Goal: Information Seeking & Learning: Learn about a topic

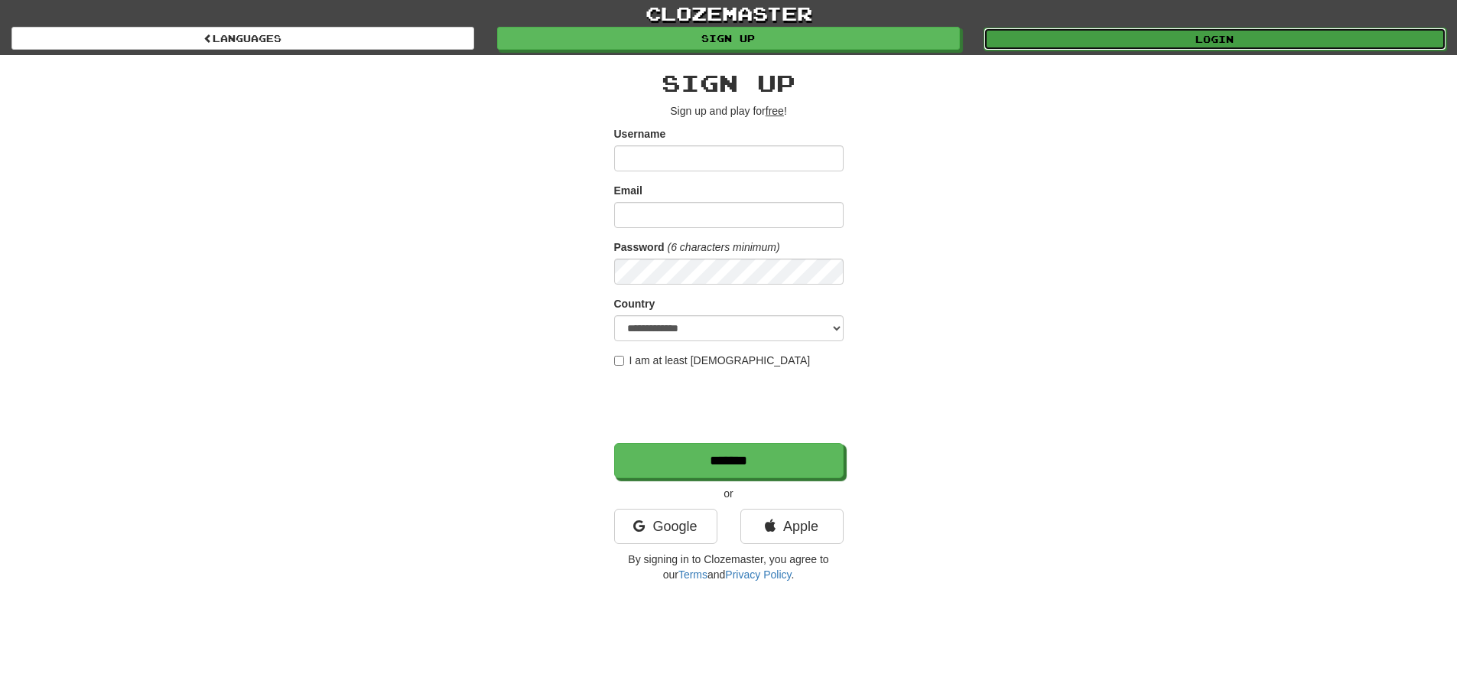
click at [1302, 44] on link "Login" at bounding box center [1215, 39] width 463 height 23
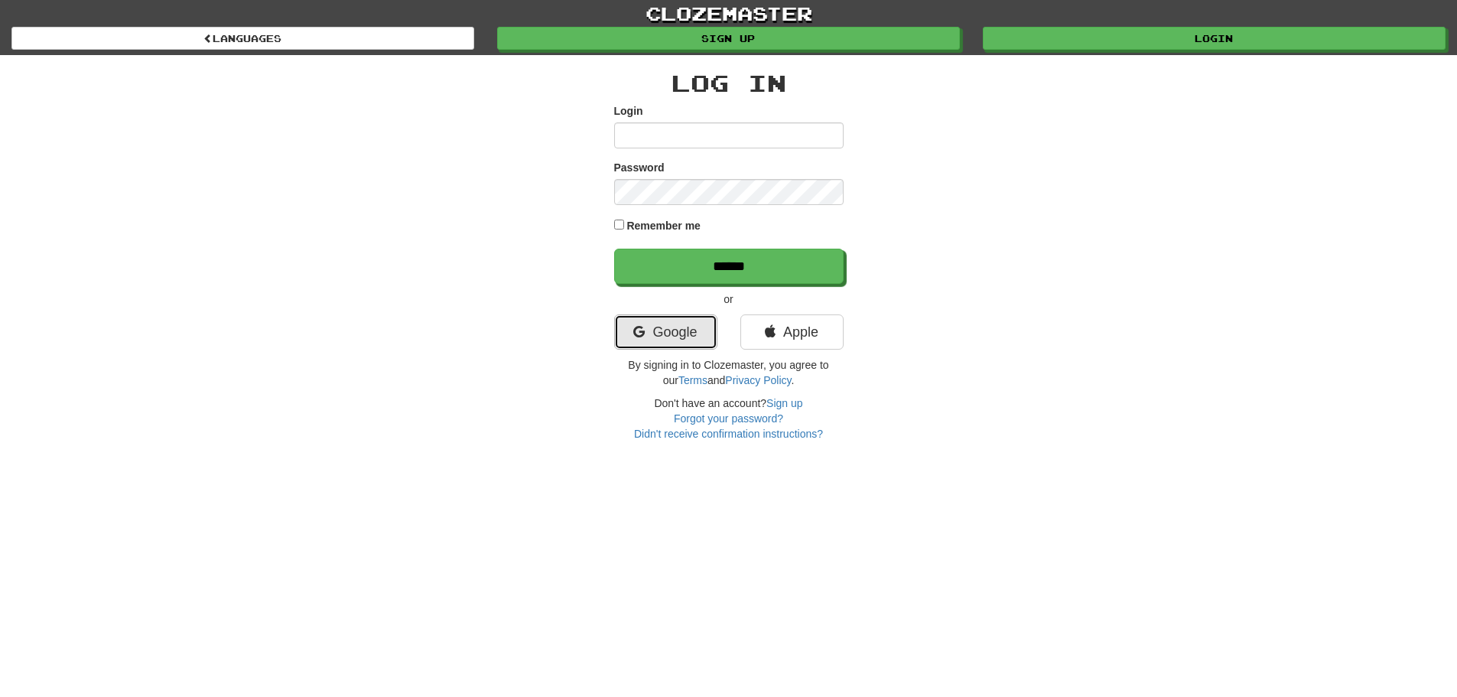
click at [673, 338] on link "Google" at bounding box center [665, 331] width 103 height 35
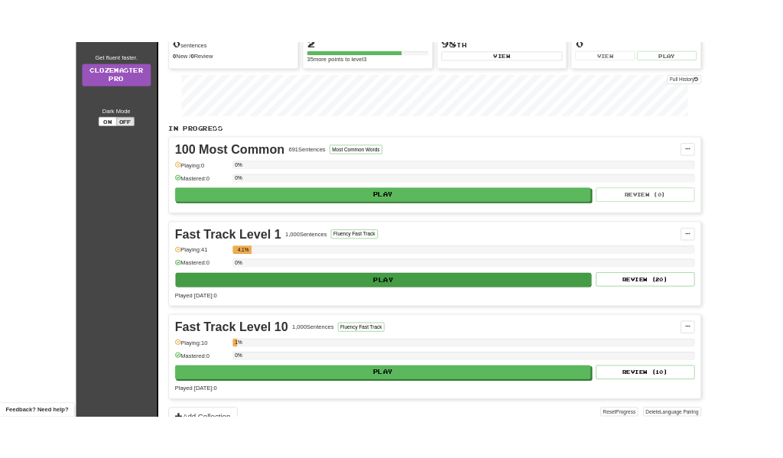
scroll to position [229, 0]
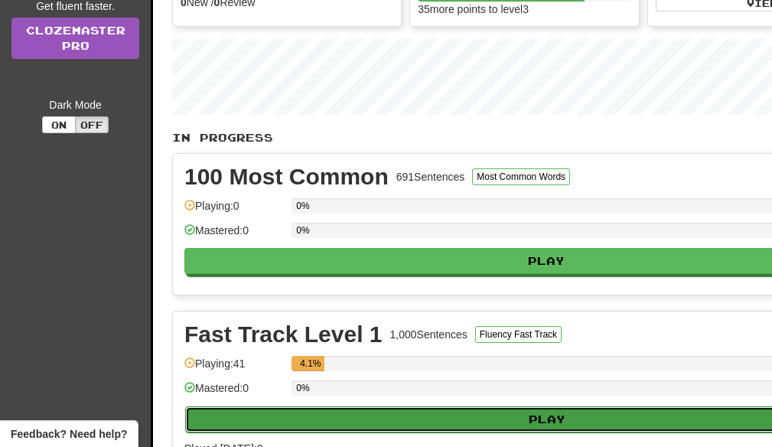
click at [270, 425] on button "Play" at bounding box center [547, 419] width 724 height 26
select select "**"
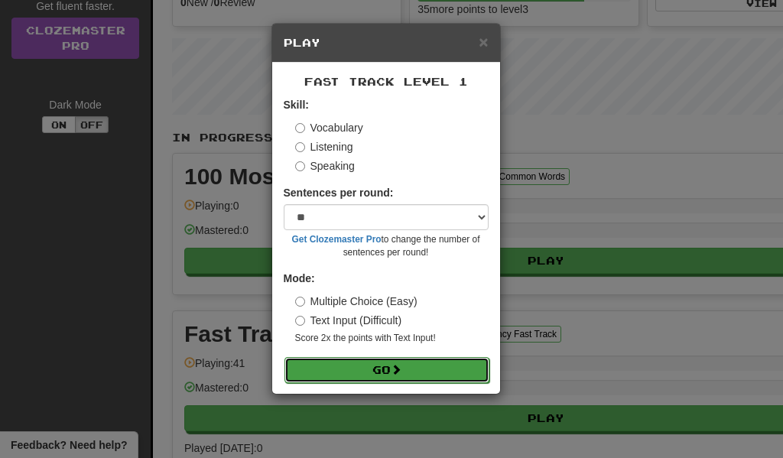
click at [336, 373] on button "Go" at bounding box center [387, 370] width 205 height 26
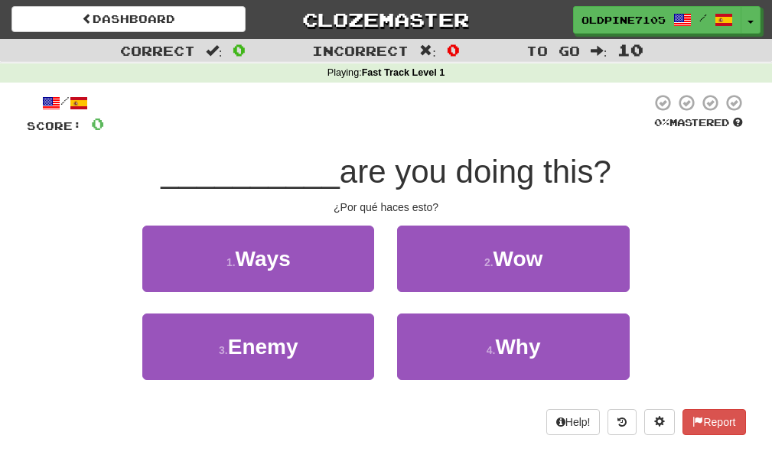
click at [76, 247] on div "1 . Ways 2 . Wow" at bounding box center [386, 270] width 765 height 88
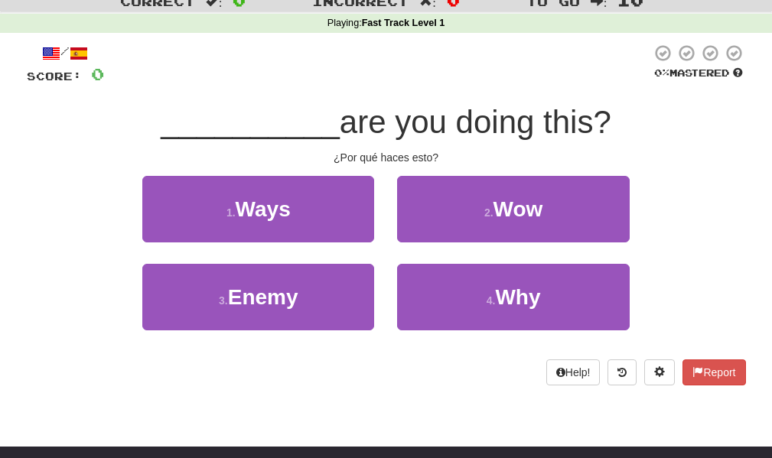
scroll to position [76, 0]
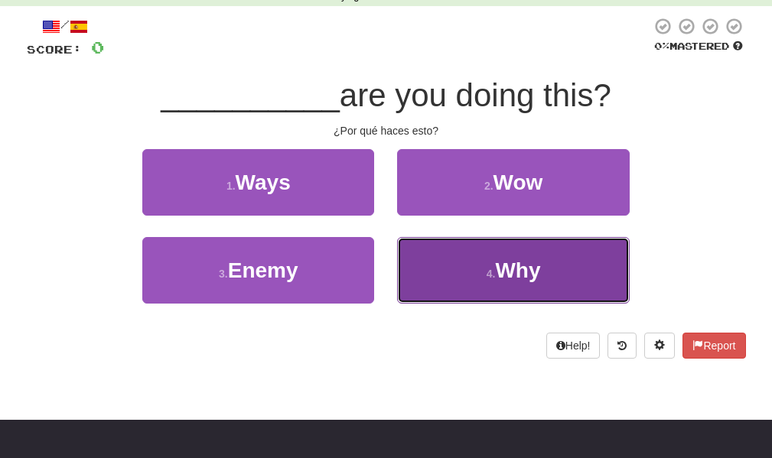
click at [524, 286] on button "4 . Why" at bounding box center [513, 270] width 232 height 67
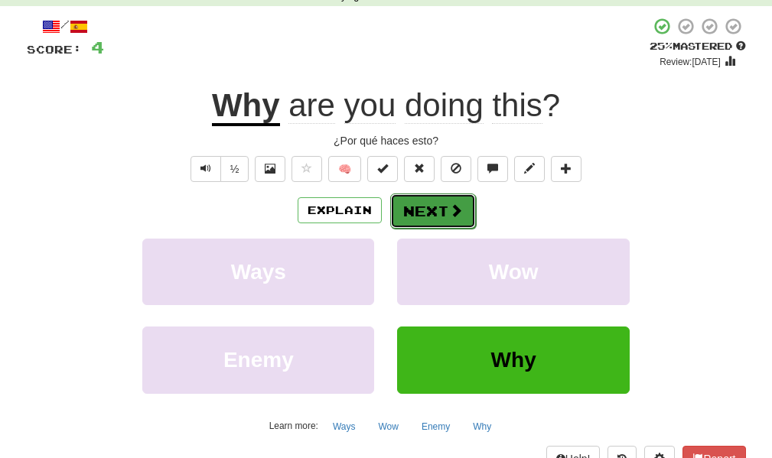
click at [442, 215] on button "Next" at bounding box center [433, 211] width 86 height 35
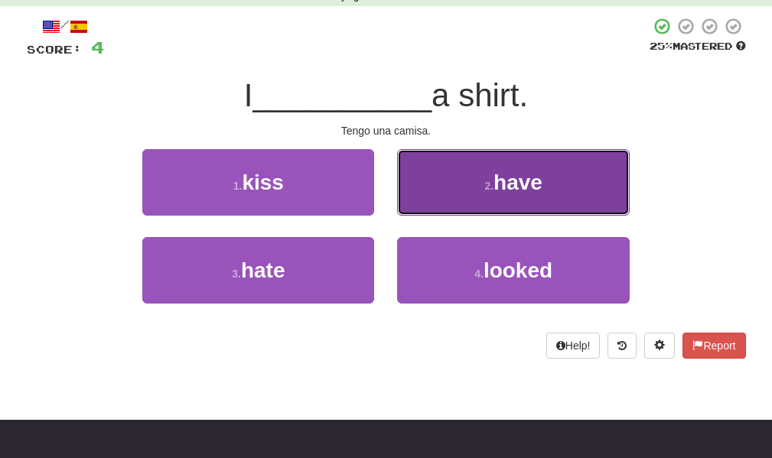
click at [439, 213] on button "2 . have" at bounding box center [513, 182] width 232 height 67
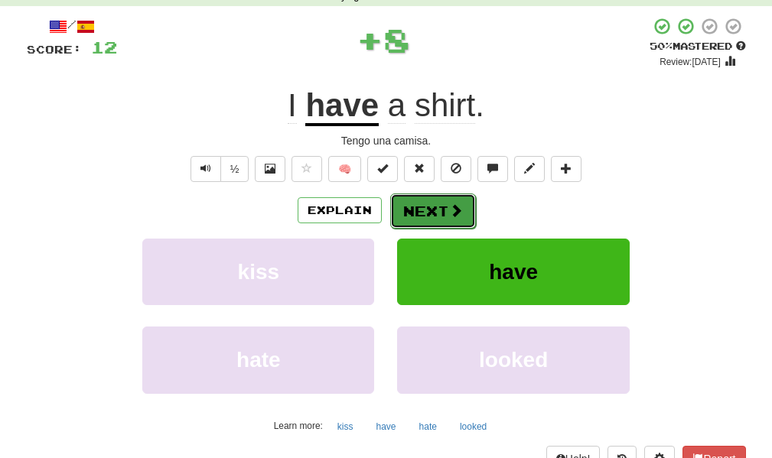
click at [431, 218] on button "Next" at bounding box center [433, 211] width 86 height 35
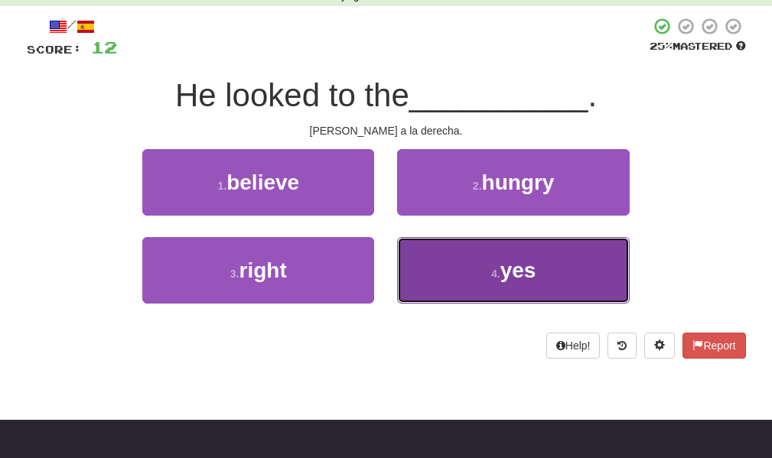
click at [511, 280] on span "yes" at bounding box center [518, 271] width 36 height 24
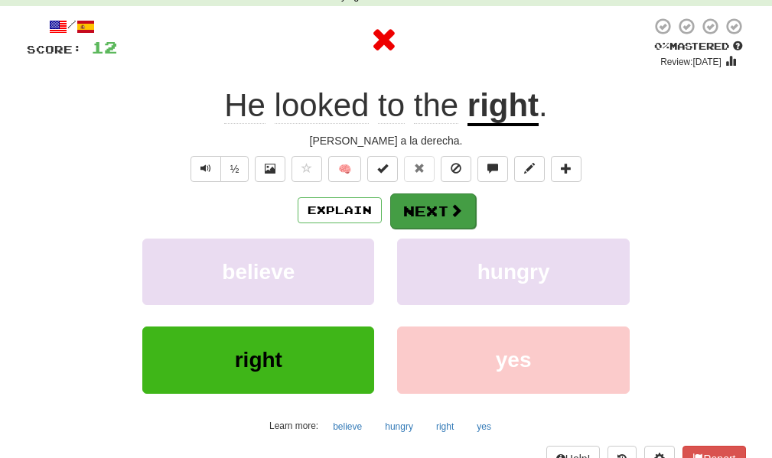
click at [428, 208] on button "Next" at bounding box center [433, 211] width 86 height 35
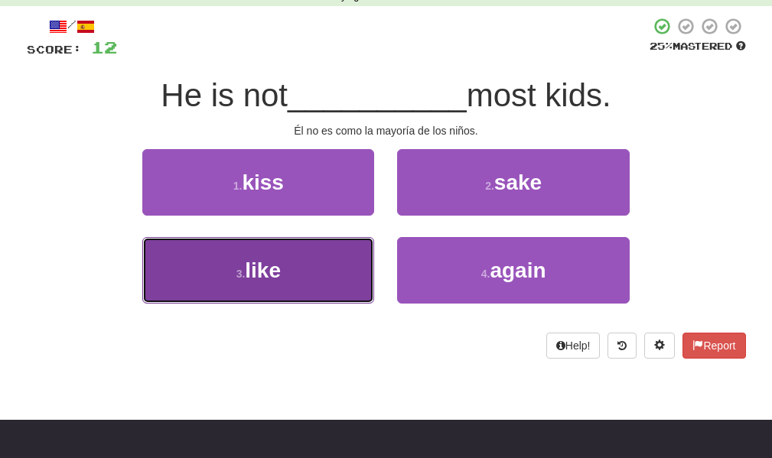
click at [301, 264] on button "3 . like" at bounding box center [258, 270] width 232 height 67
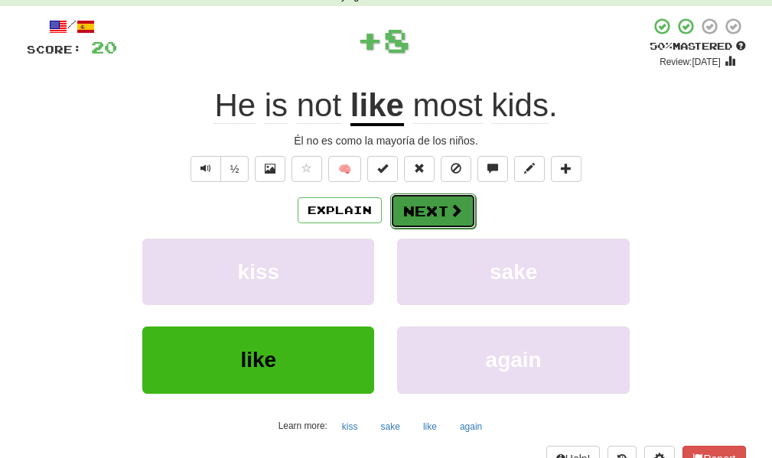
click at [415, 208] on button "Next" at bounding box center [433, 211] width 86 height 35
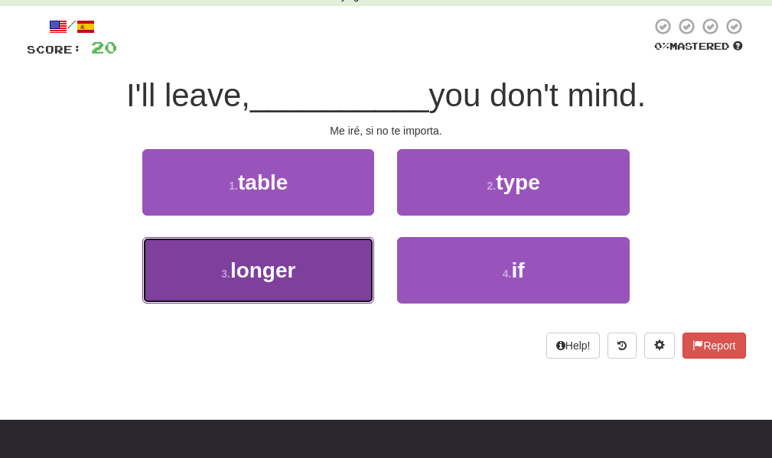
click at [313, 278] on button "3 . longer" at bounding box center [258, 270] width 232 height 67
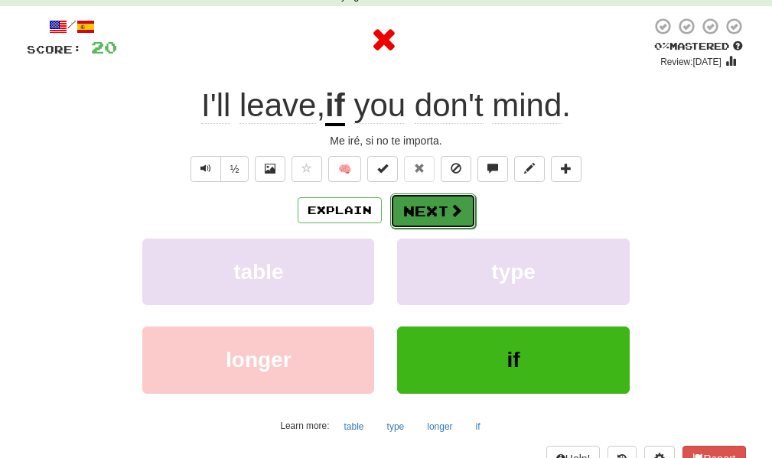
click at [419, 216] on button "Next" at bounding box center [433, 211] width 86 height 35
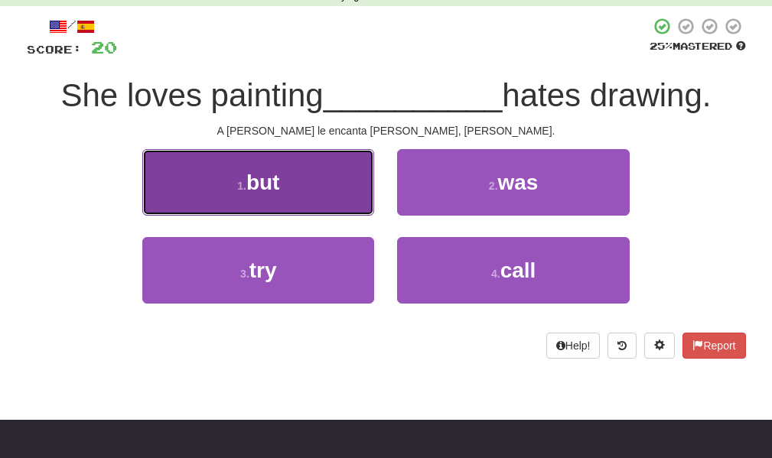
click at [333, 192] on button "1 . but" at bounding box center [258, 182] width 232 height 67
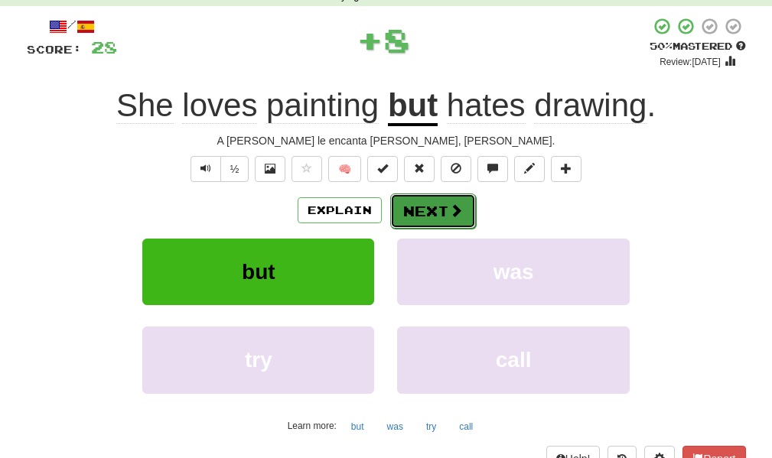
click at [420, 216] on button "Next" at bounding box center [433, 211] width 86 height 35
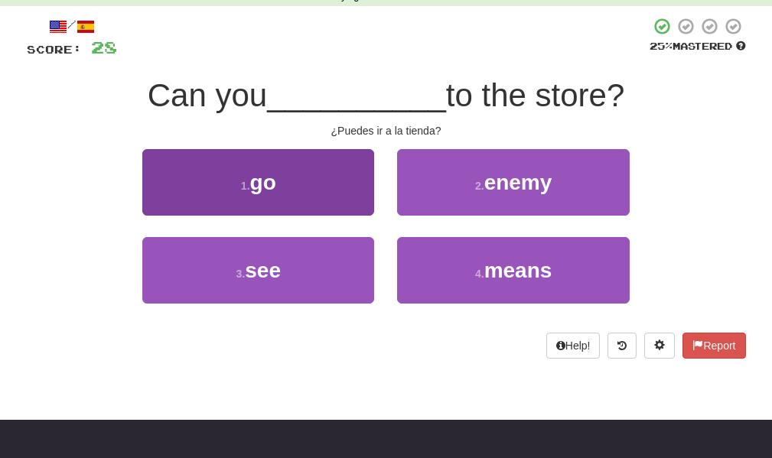
click at [333, 186] on button "1 . go" at bounding box center [258, 182] width 232 height 67
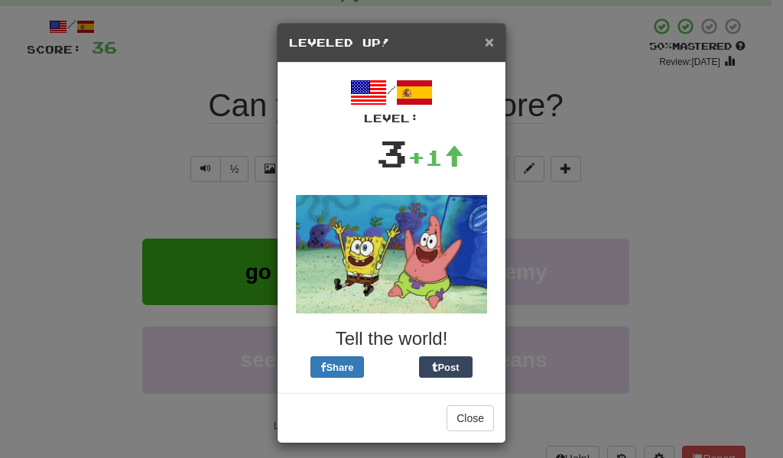
click at [485, 45] on span "×" at bounding box center [489, 42] width 9 height 18
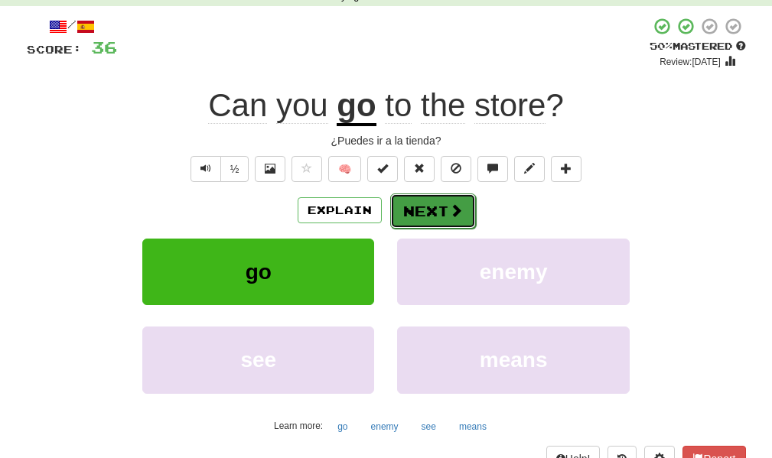
click at [418, 211] on button "Next" at bounding box center [433, 211] width 86 height 35
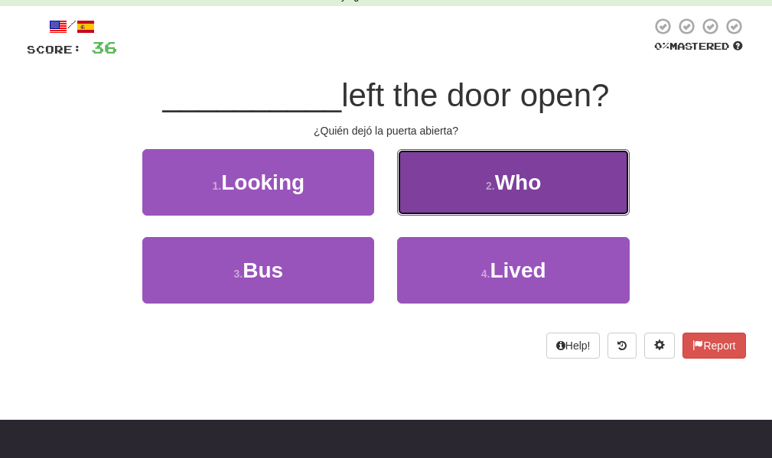
click at [477, 193] on button "2 . Who" at bounding box center [513, 182] width 232 height 67
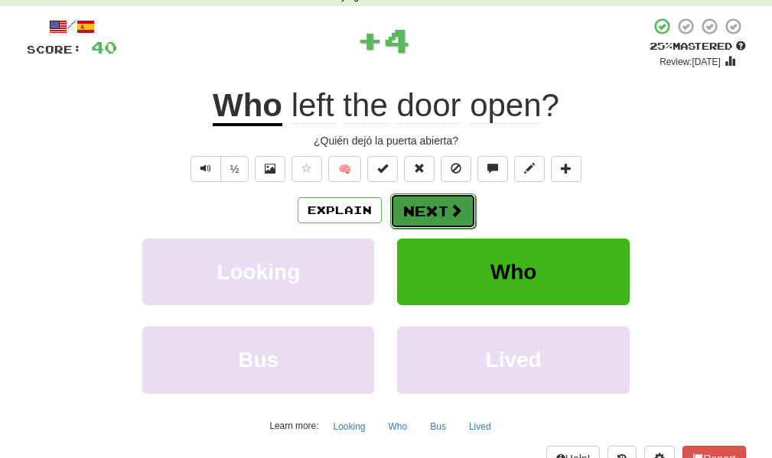
click at [443, 211] on button "Next" at bounding box center [433, 211] width 86 height 35
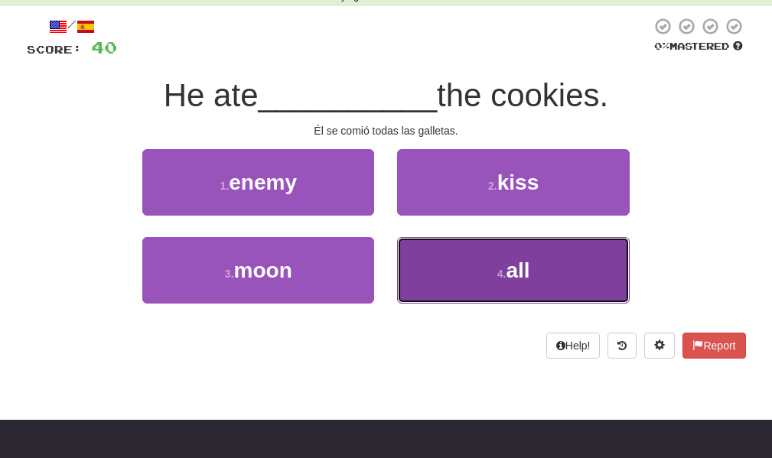
click at [484, 281] on button "4 . all" at bounding box center [513, 270] width 232 height 67
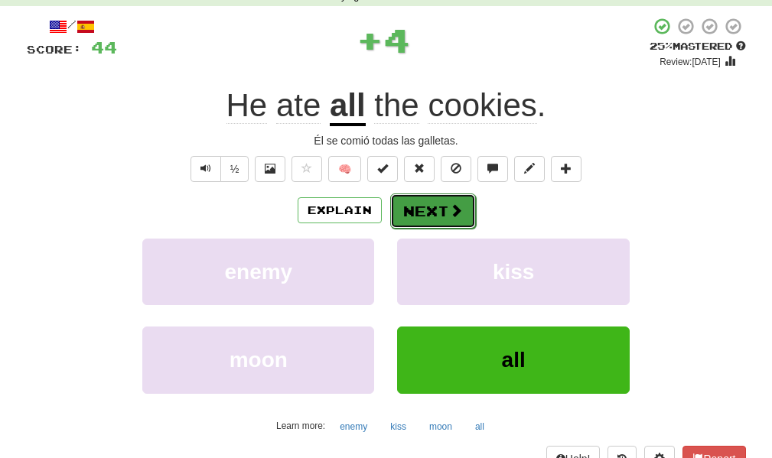
click at [440, 209] on button "Next" at bounding box center [433, 211] width 86 height 35
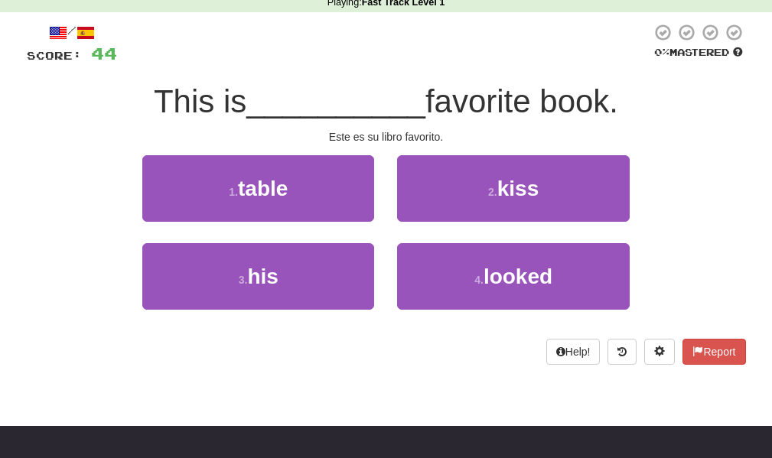
scroll to position [73, 0]
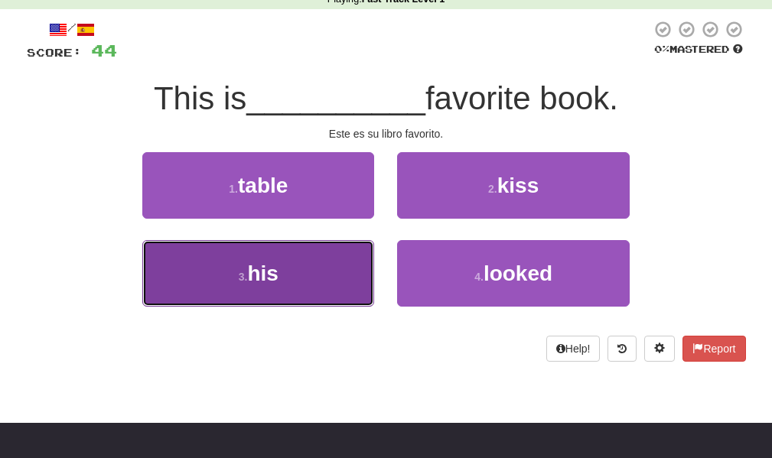
click at [299, 269] on button "3 . his" at bounding box center [258, 273] width 232 height 67
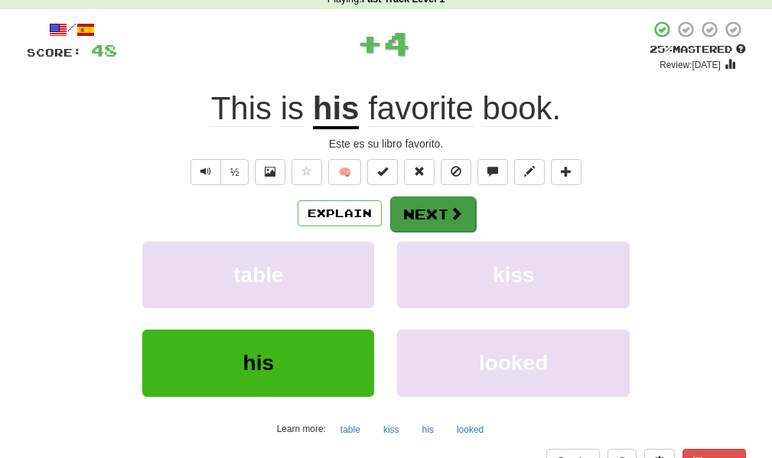
click at [415, 216] on button "Next" at bounding box center [433, 214] width 86 height 35
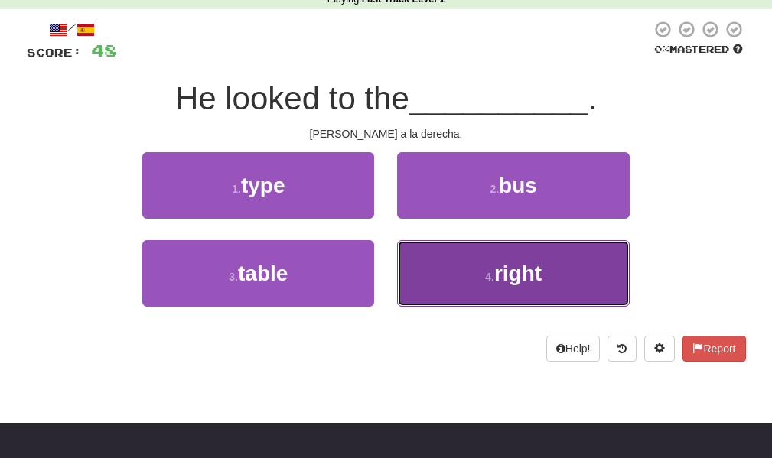
click at [513, 278] on span "right" at bounding box center [517, 274] width 47 height 24
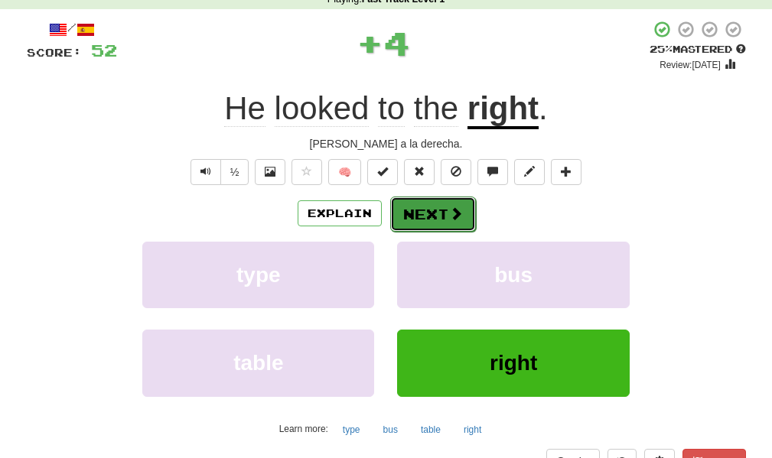
click at [448, 225] on button "Next" at bounding box center [433, 214] width 86 height 35
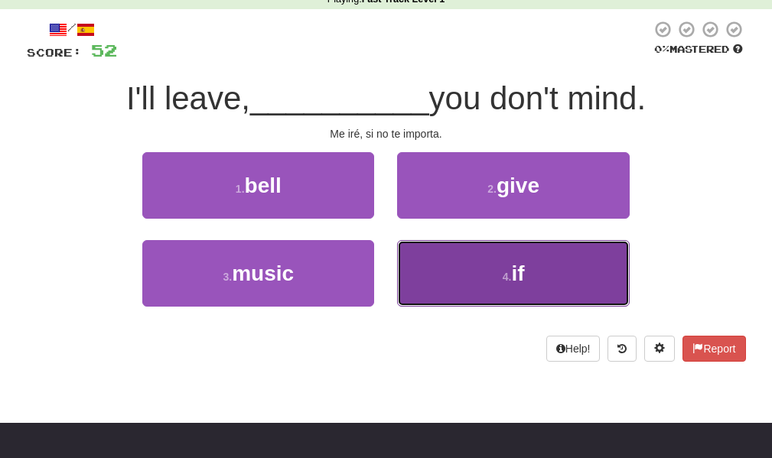
click at [489, 269] on button "4 . if" at bounding box center [513, 273] width 232 height 67
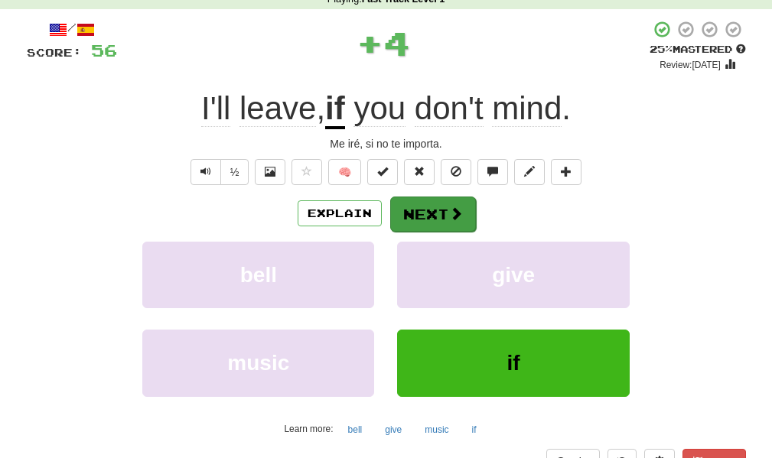
click at [438, 207] on button "Next" at bounding box center [433, 214] width 86 height 35
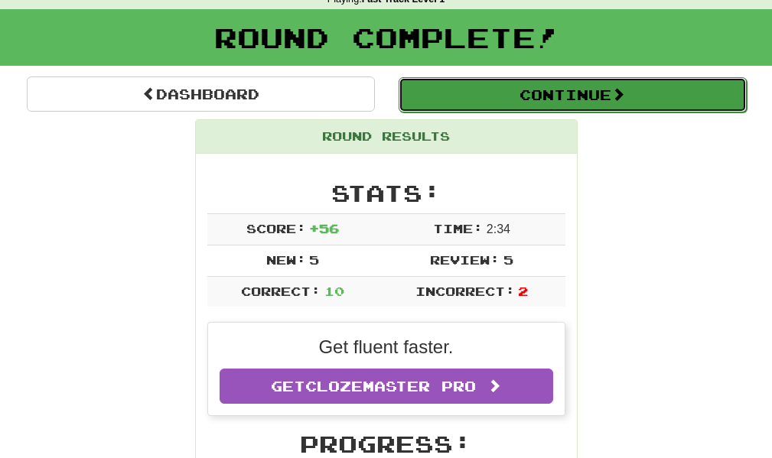
click at [572, 109] on button "Continue" at bounding box center [573, 94] width 348 height 35
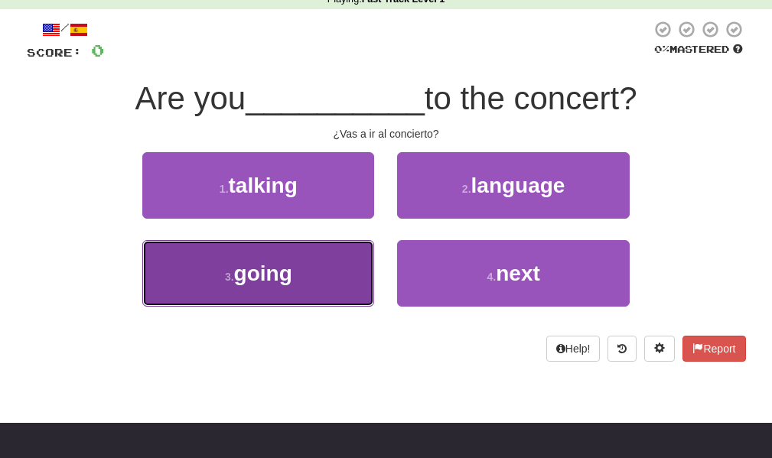
click at [314, 285] on button "3 . going" at bounding box center [258, 273] width 232 height 67
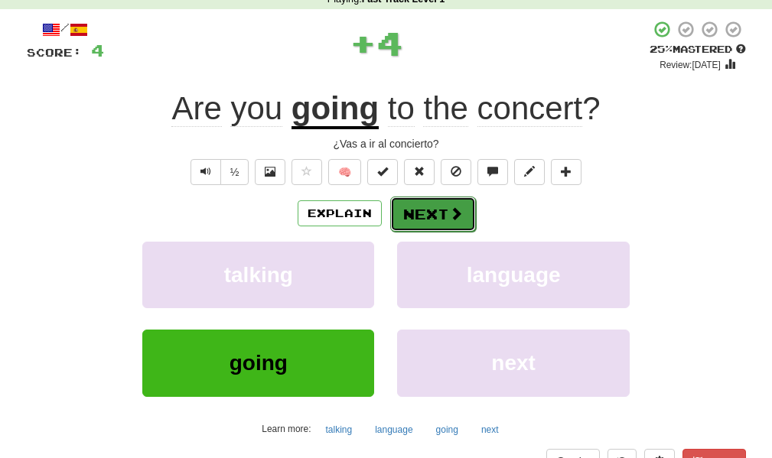
click at [422, 219] on button "Next" at bounding box center [433, 214] width 86 height 35
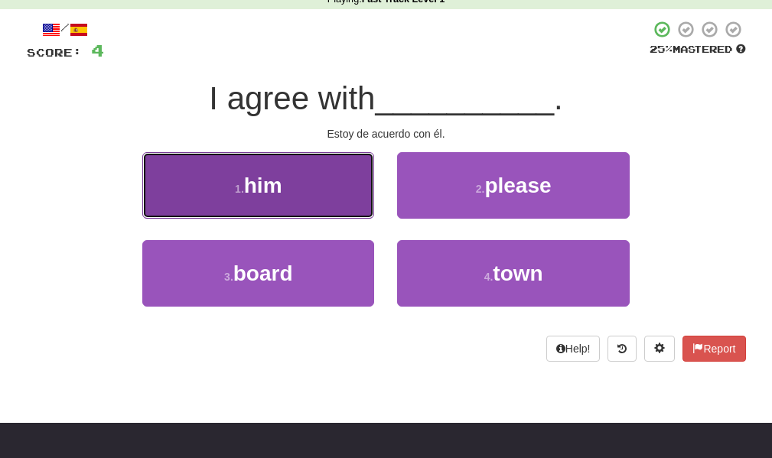
click at [336, 202] on button "1 . him" at bounding box center [258, 185] width 232 height 67
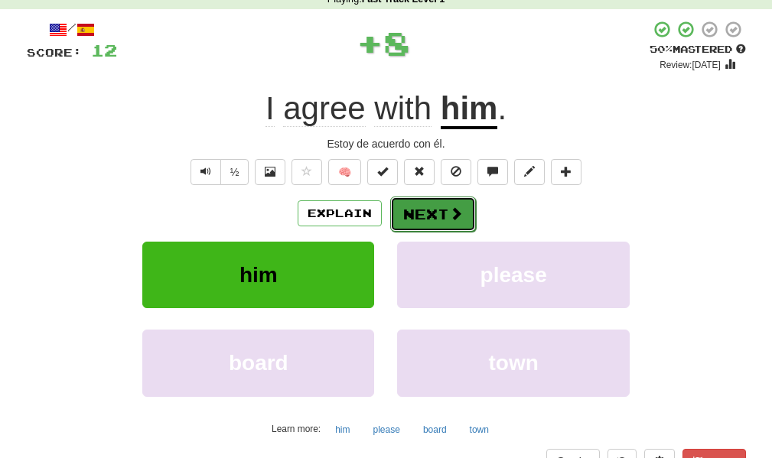
click at [418, 215] on button "Next" at bounding box center [433, 214] width 86 height 35
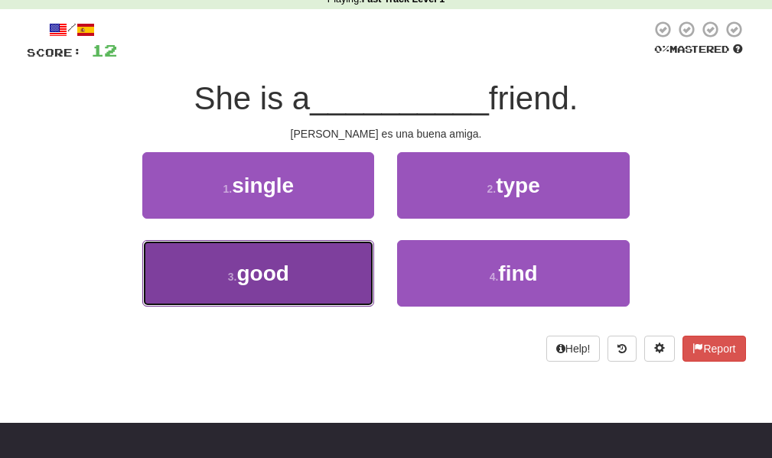
click at [324, 288] on button "3 . good" at bounding box center [258, 273] width 232 height 67
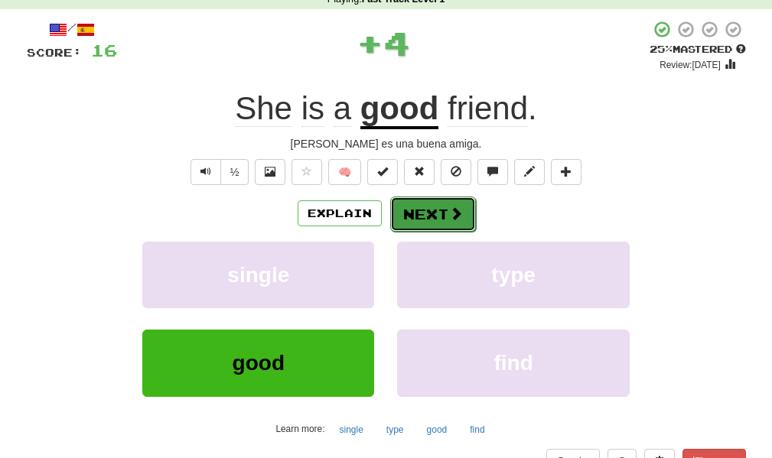
click at [415, 216] on button "Next" at bounding box center [433, 214] width 86 height 35
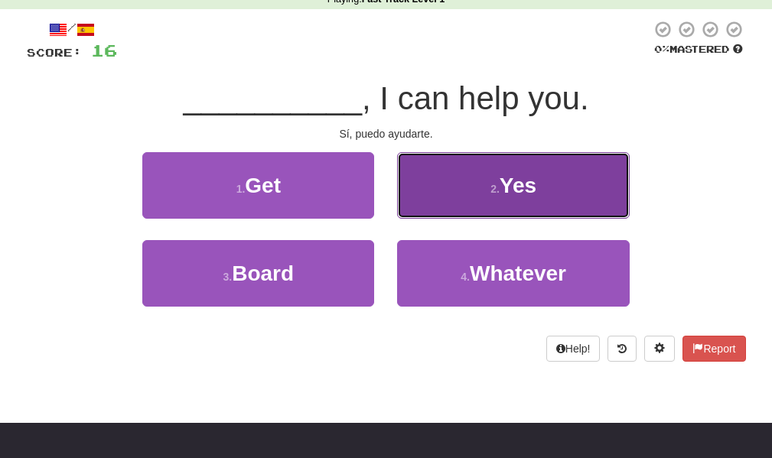
click at [429, 197] on button "2 . Yes" at bounding box center [513, 185] width 232 height 67
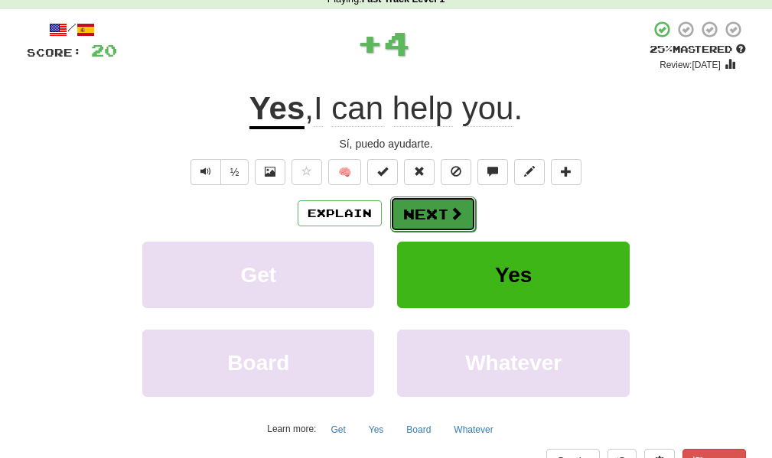
click at [407, 217] on button "Next" at bounding box center [433, 214] width 86 height 35
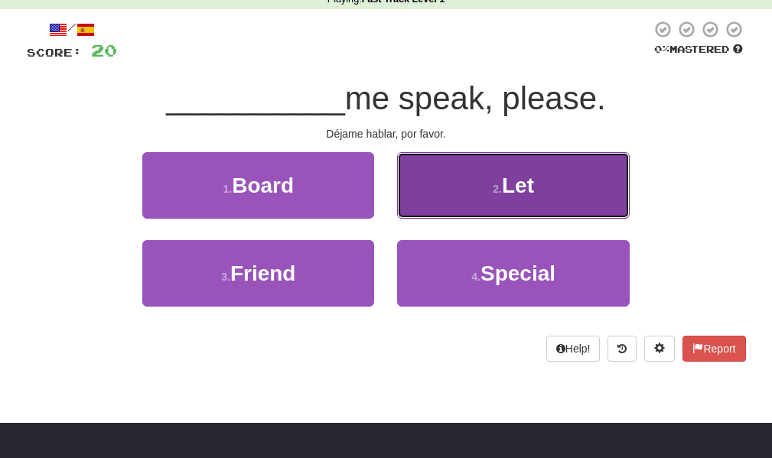
click at [447, 212] on button "2 . Let" at bounding box center [513, 185] width 232 height 67
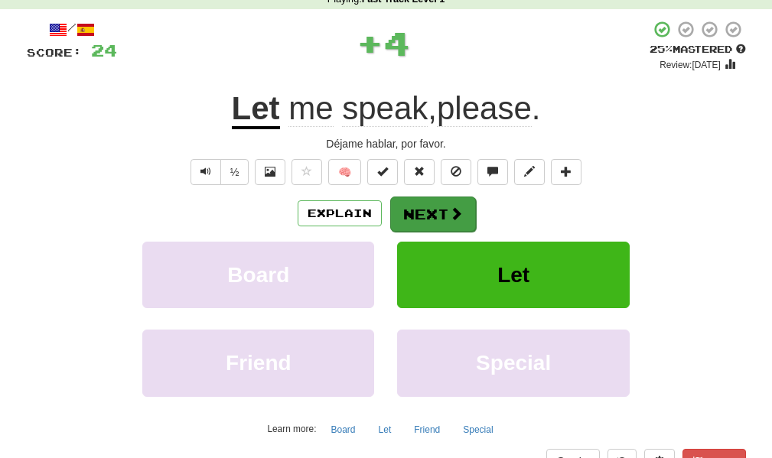
click at [449, 217] on span at bounding box center [456, 214] width 14 height 14
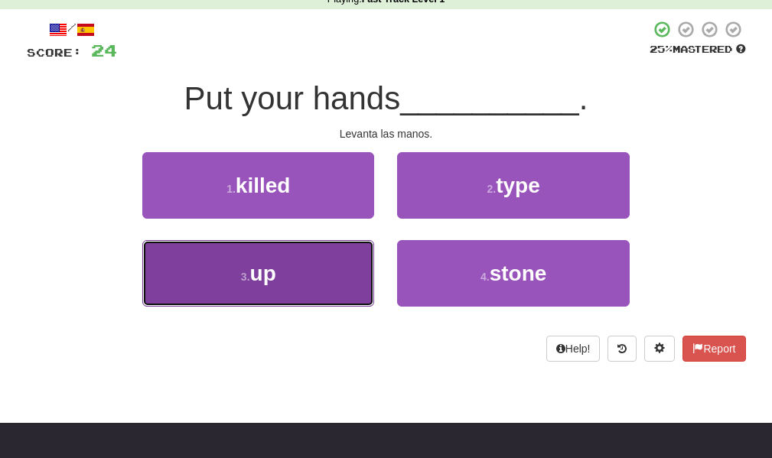
click at [264, 278] on span "up" at bounding box center [263, 274] width 26 height 24
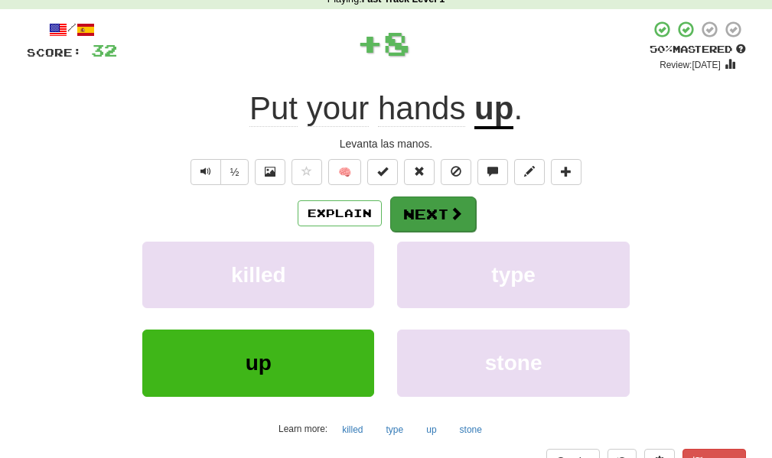
click at [427, 221] on button "Next" at bounding box center [433, 214] width 86 height 35
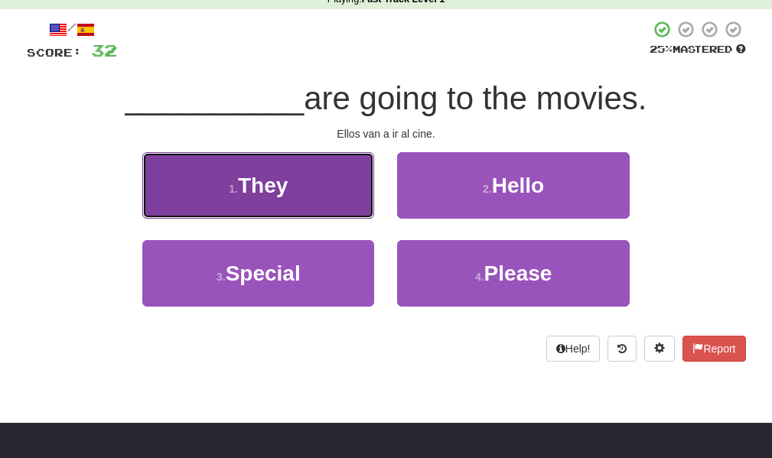
click at [334, 186] on button "1 . They" at bounding box center [258, 185] width 232 height 67
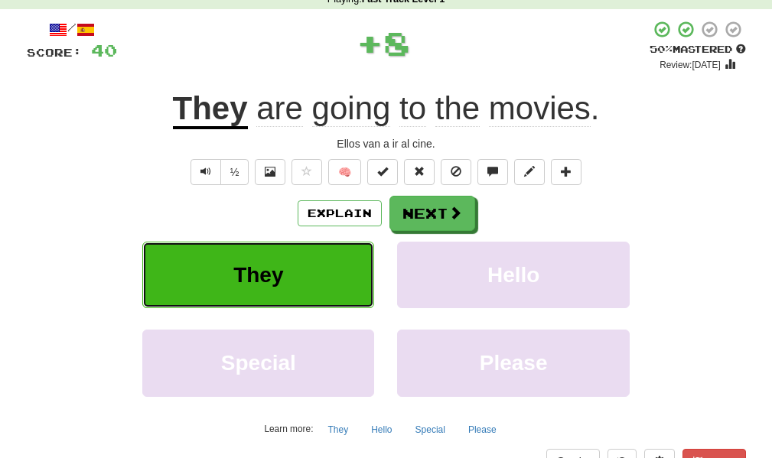
click at [317, 272] on button "They" at bounding box center [258, 275] width 232 height 67
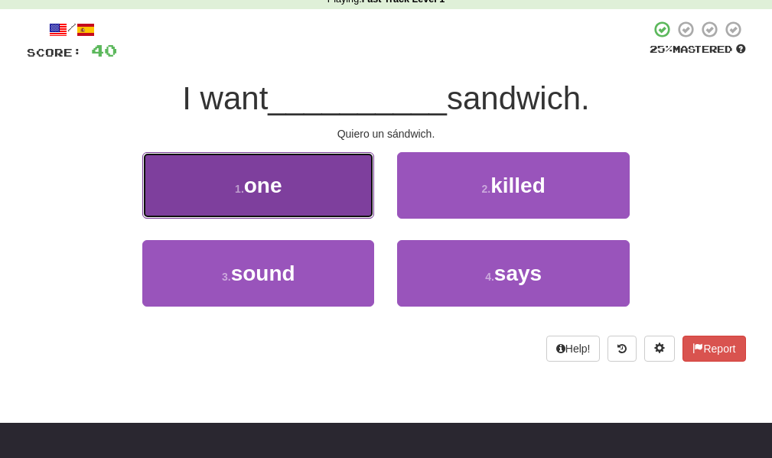
click at [336, 207] on button "1 . one" at bounding box center [258, 185] width 232 height 67
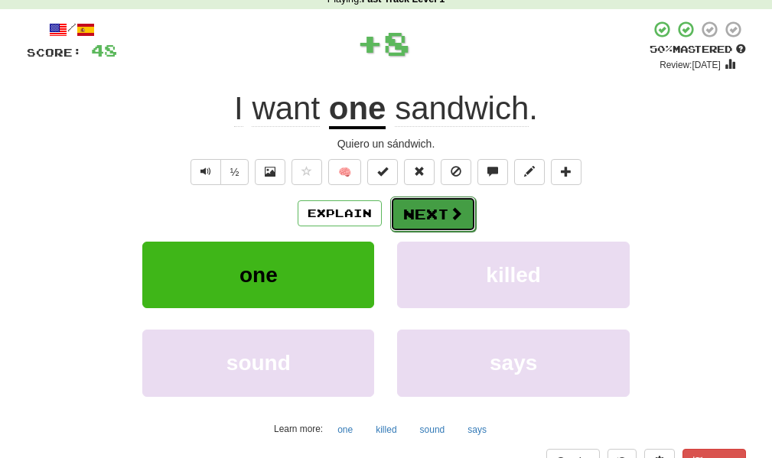
click at [410, 219] on button "Next" at bounding box center [433, 214] width 86 height 35
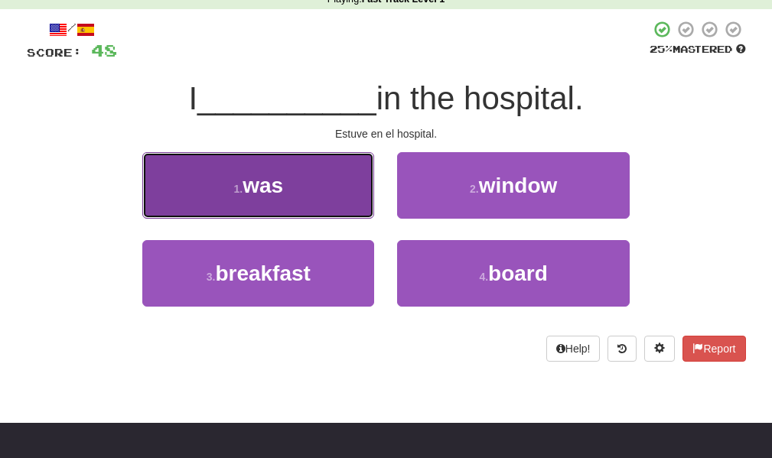
click at [335, 187] on button "1 . was" at bounding box center [258, 185] width 232 height 67
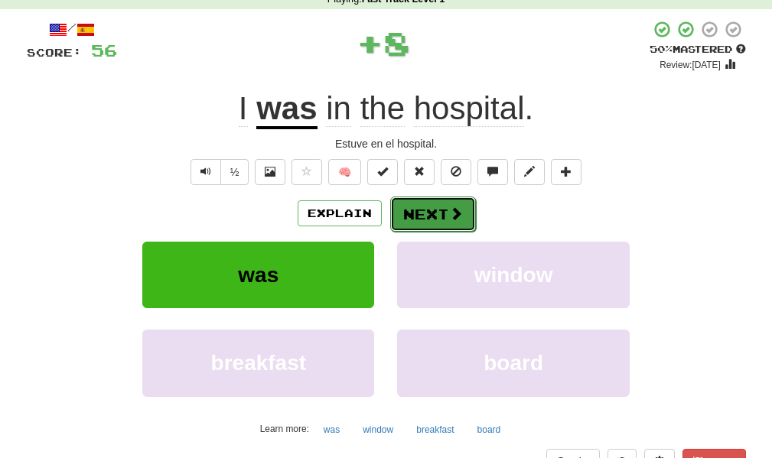
click at [408, 210] on button "Next" at bounding box center [433, 214] width 86 height 35
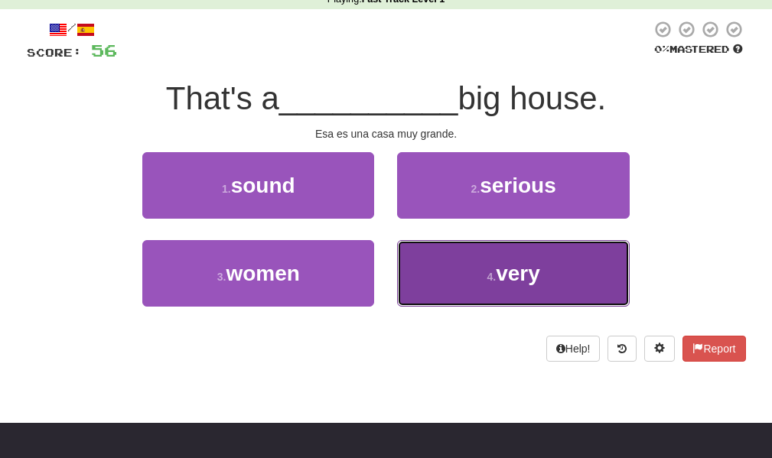
click at [474, 278] on button "4 . very" at bounding box center [513, 273] width 232 height 67
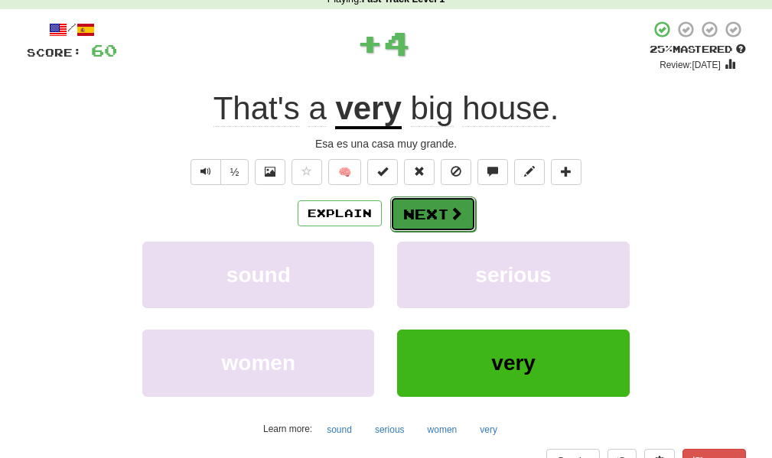
click at [431, 216] on button "Next" at bounding box center [433, 214] width 86 height 35
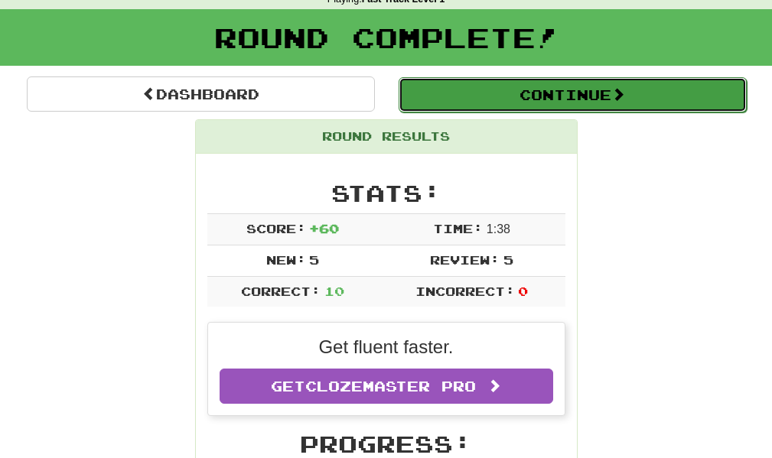
click at [617, 87] on span at bounding box center [618, 94] width 14 height 14
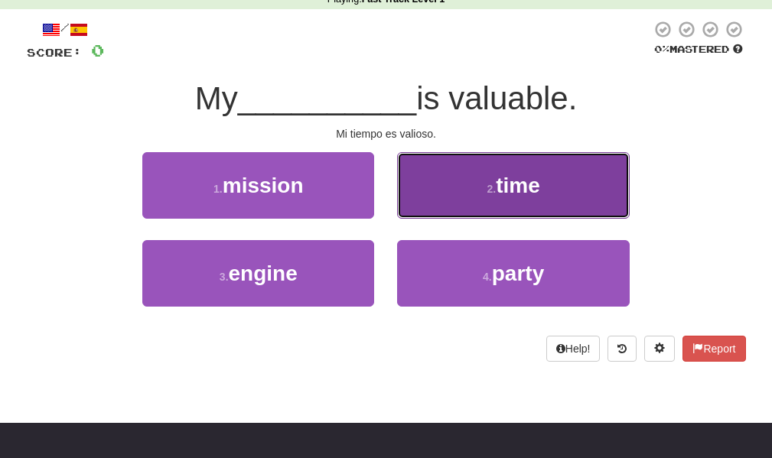
click at [573, 198] on button "2 . time" at bounding box center [513, 185] width 232 height 67
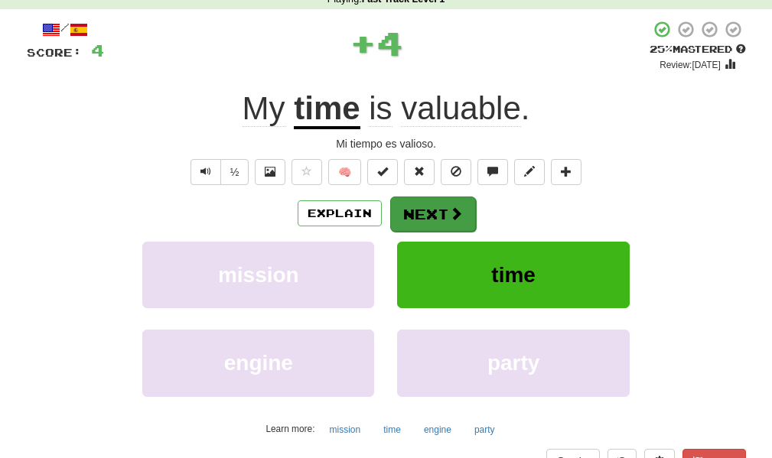
click at [437, 213] on button "Next" at bounding box center [433, 214] width 86 height 35
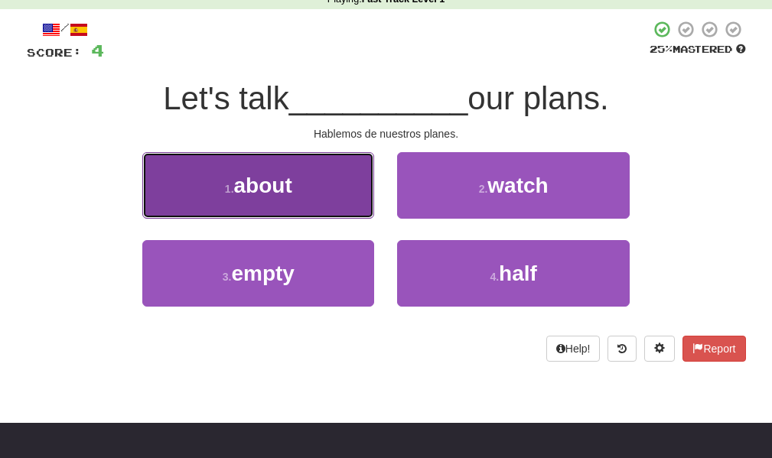
click at [337, 204] on button "1 . about" at bounding box center [258, 185] width 232 height 67
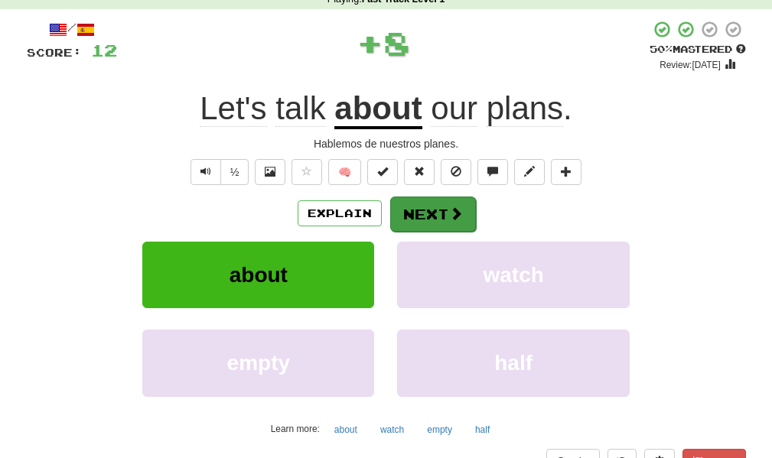
click at [439, 223] on button "Next" at bounding box center [433, 214] width 86 height 35
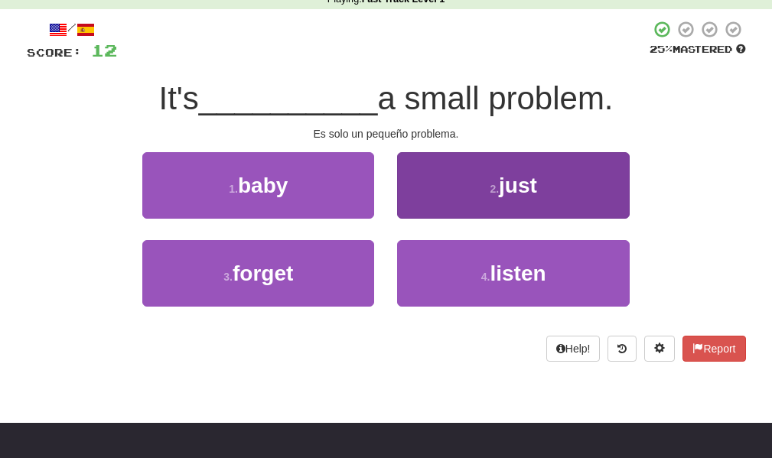
click at [463, 204] on button "2 . just" at bounding box center [513, 185] width 232 height 67
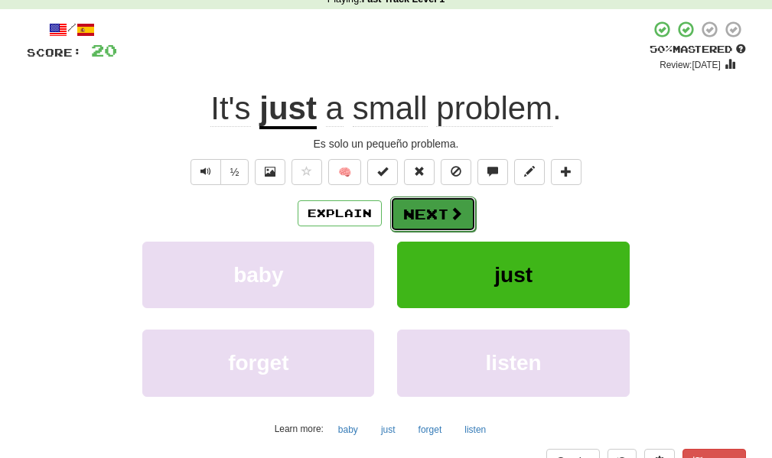
click at [454, 226] on button "Next" at bounding box center [433, 214] width 86 height 35
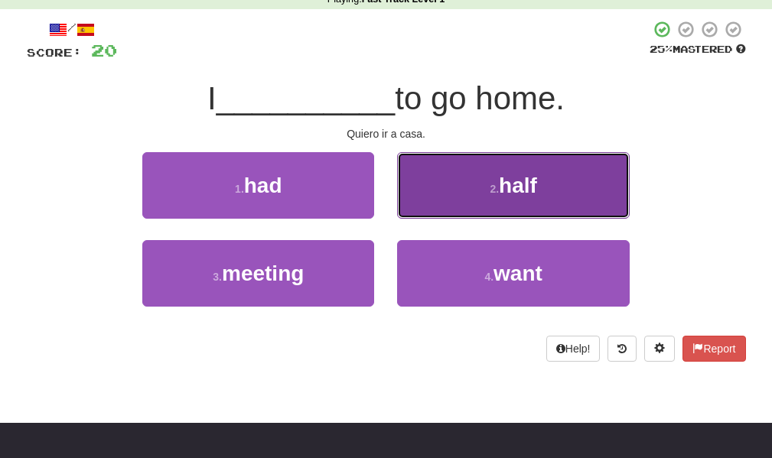
click at [444, 213] on button "2 . half" at bounding box center [513, 185] width 232 height 67
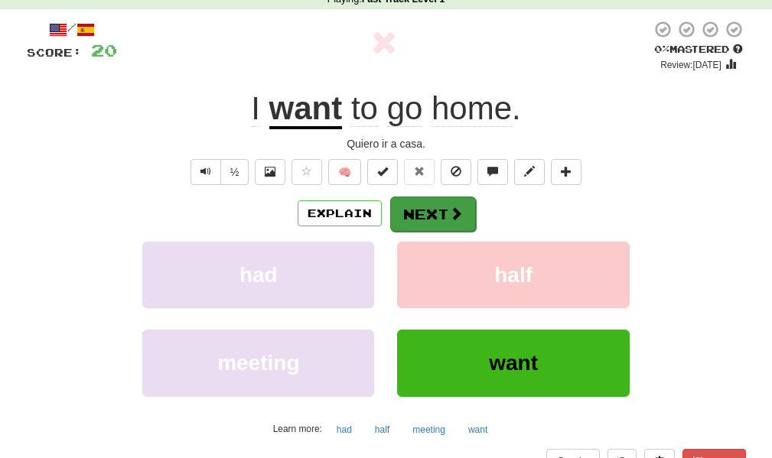
click at [445, 214] on button "Next" at bounding box center [433, 214] width 86 height 35
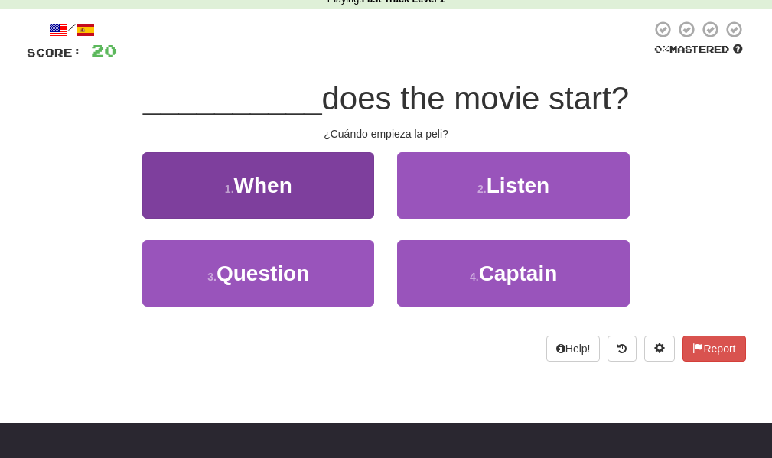
click at [327, 193] on button "1 . When" at bounding box center [258, 185] width 232 height 67
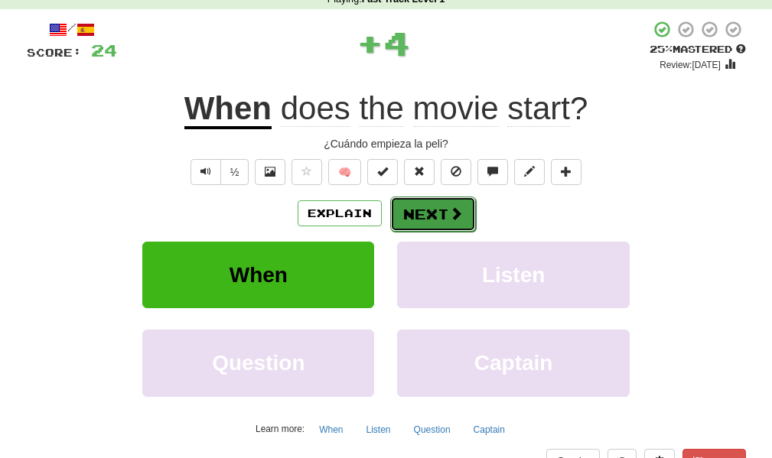
click at [431, 219] on button "Next" at bounding box center [433, 214] width 86 height 35
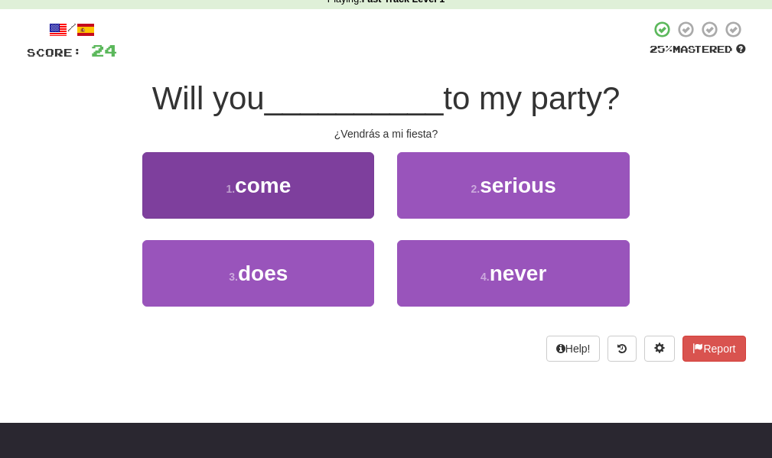
click at [296, 184] on button "1 . come" at bounding box center [258, 185] width 232 height 67
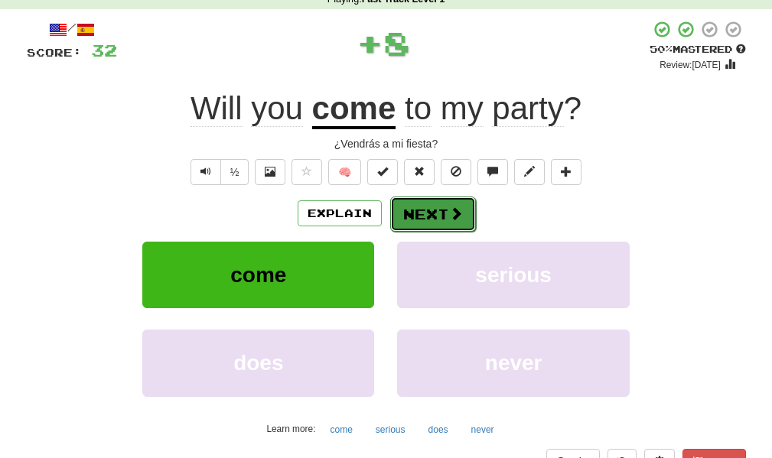
click at [399, 208] on button "Next" at bounding box center [433, 214] width 86 height 35
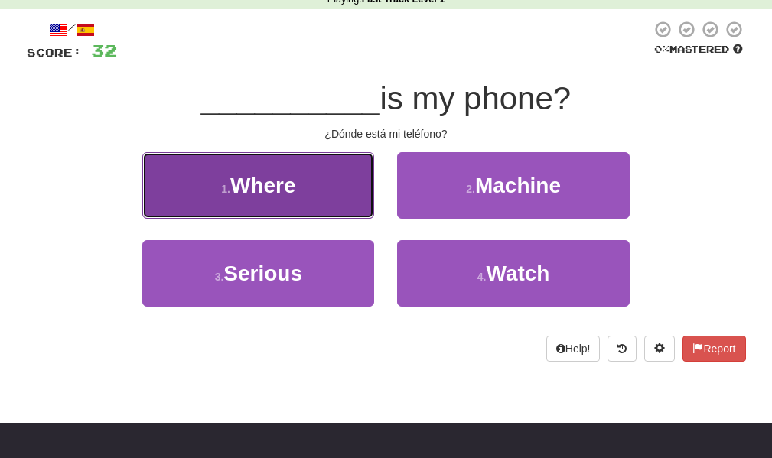
click at [273, 200] on button "1 . Where" at bounding box center [258, 185] width 232 height 67
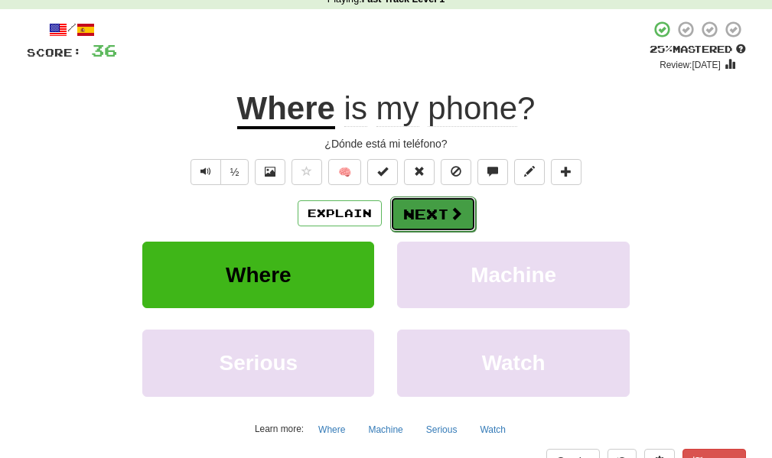
click at [435, 217] on button "Next" at bounding box center [433, 214] width 86 height 35
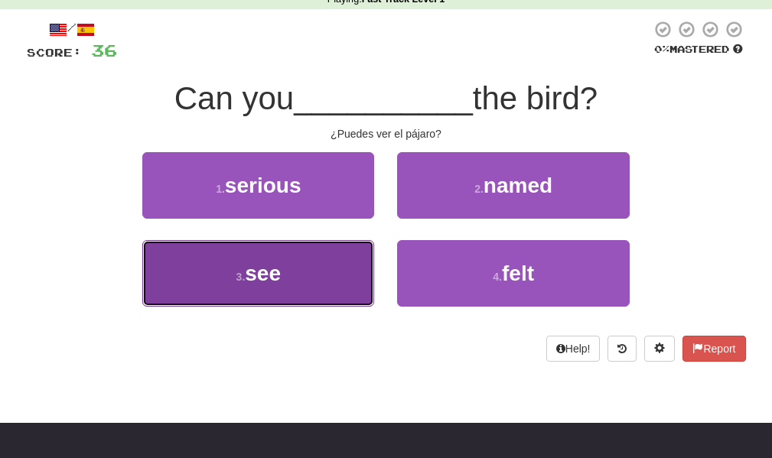
click at [283, 287] on button "3 . see" at bounding box center [258, 273] width 232 height 67
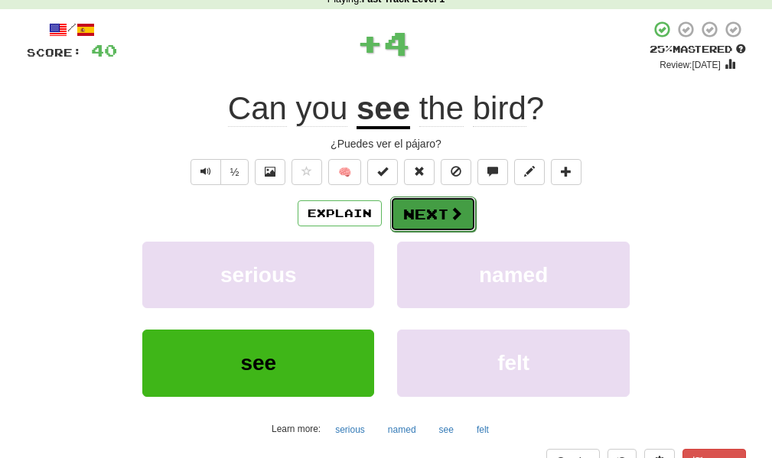
click at [418, 220] on button "Next" at bounding box center [433, 214] width 86 height 35
